Goal: Navigation & Orientation: Find specific page/section

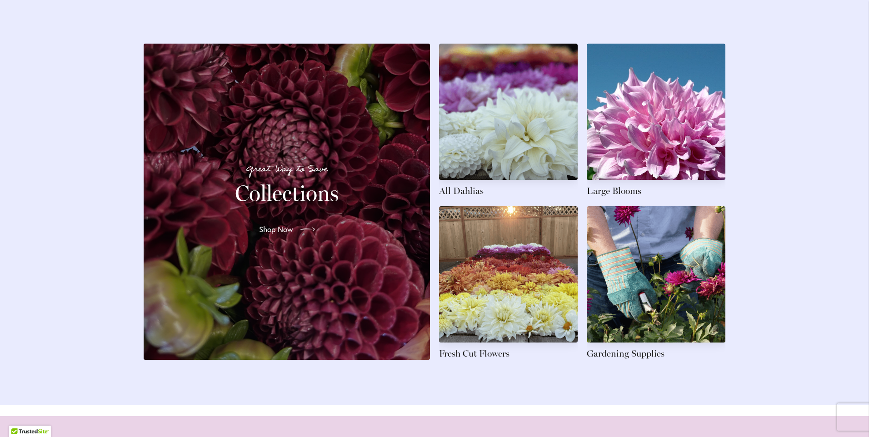
scroll to position [1319, 0]
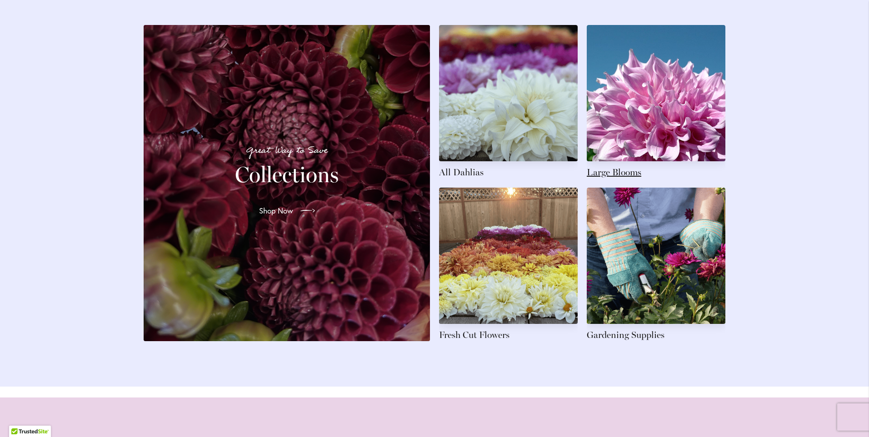
click at [629, 107] on link at bounding box center [656, 102] width 139 height 154
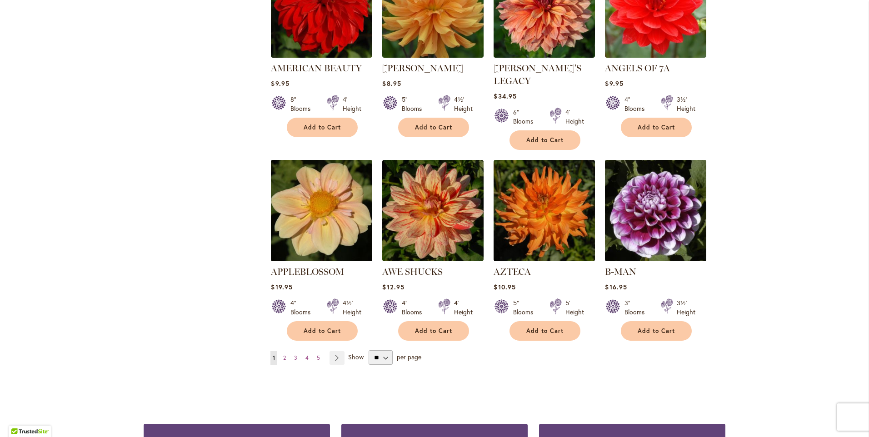
scroll to position [637, 0]
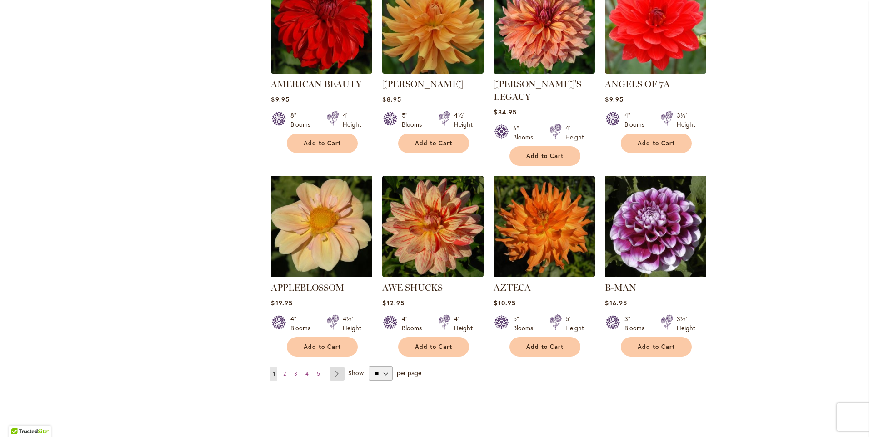
click at [333, 367] on link "Page Next" at bounding box center [337, 374] width 15 height 14
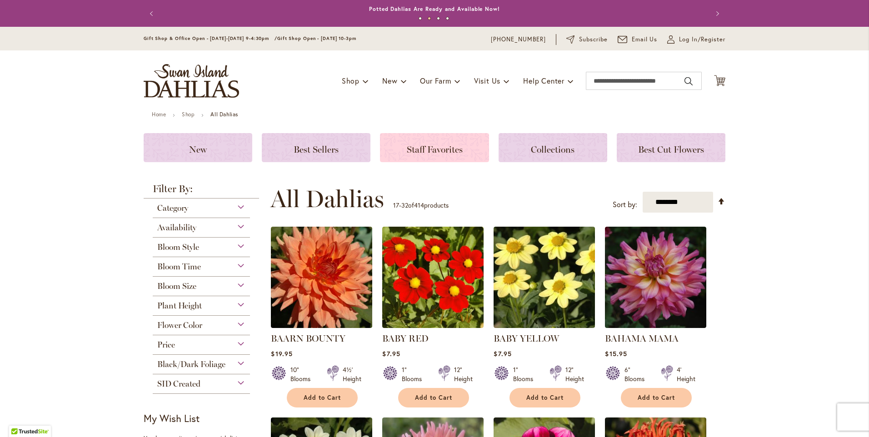
click at [407, 148] on span "Staff Favorites" at bounding box center [435, 149] width 56 height 11
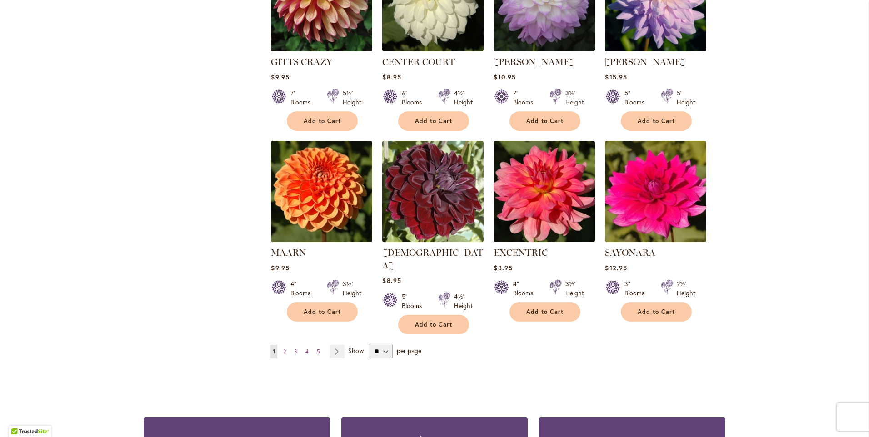
scroll to position [637, 0]
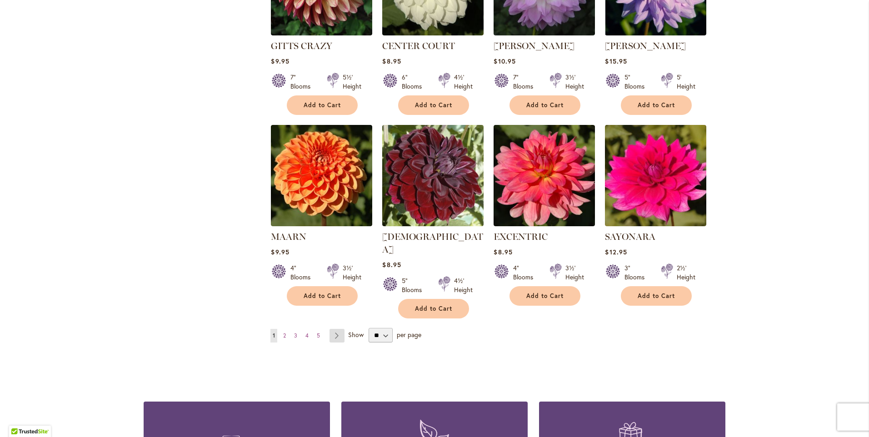
click at [331, 329] on link "Page Next" at bounding box center [337, 336] width 15 height 14
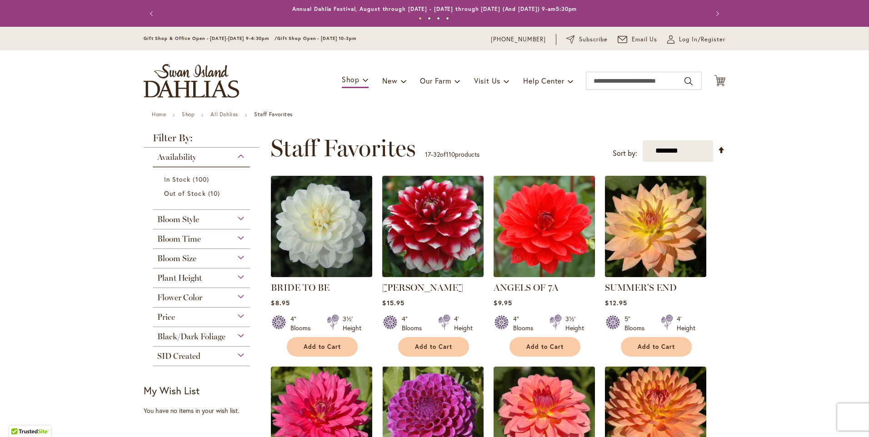
click at [214, 274] on div "Plant Height" at bounding box center [201, 276] width 97 height 15
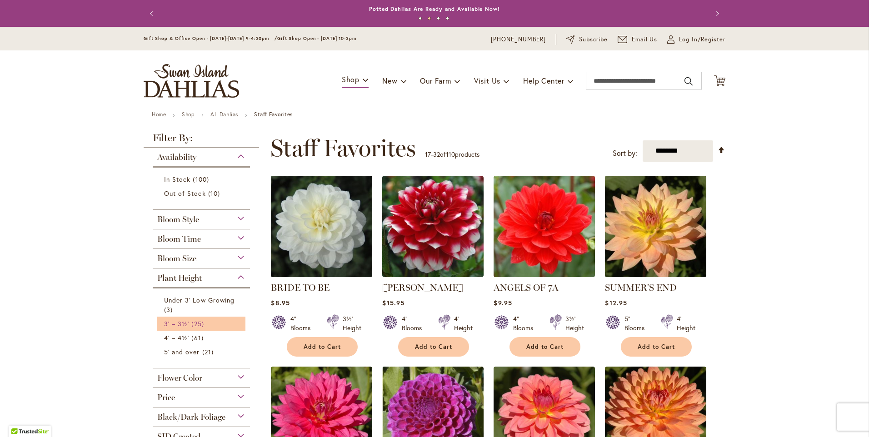
click at [187, 321] on link "3' – 3½' 25 items" at bounding box center [202, 324] width 77 height 10
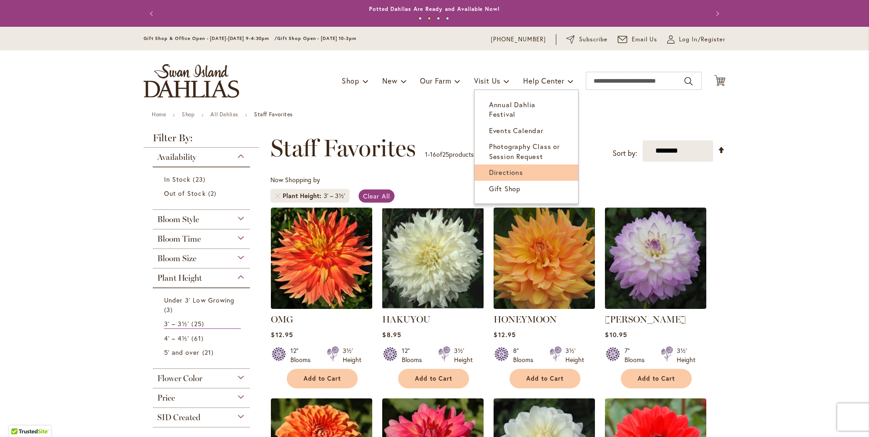
click at [496, 168] on span "Directions" at bounding box center [506, 172] width 34 height 9
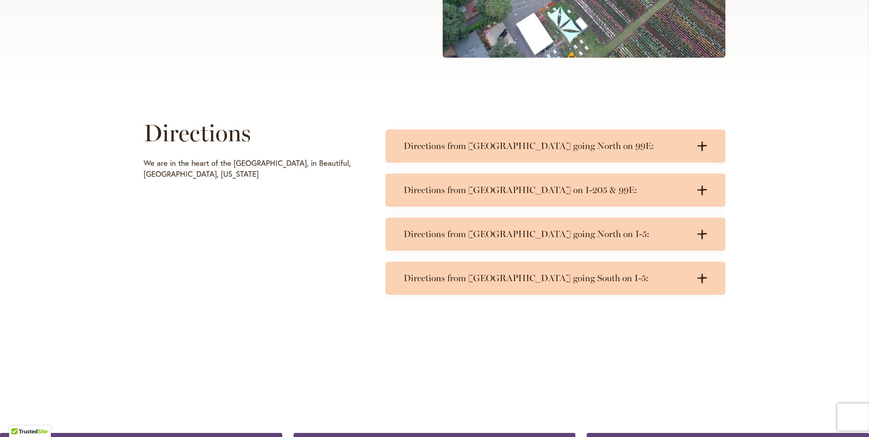
scroll to position [364, 0]
